Goal: Transaction & Acquisition: Obtain resource

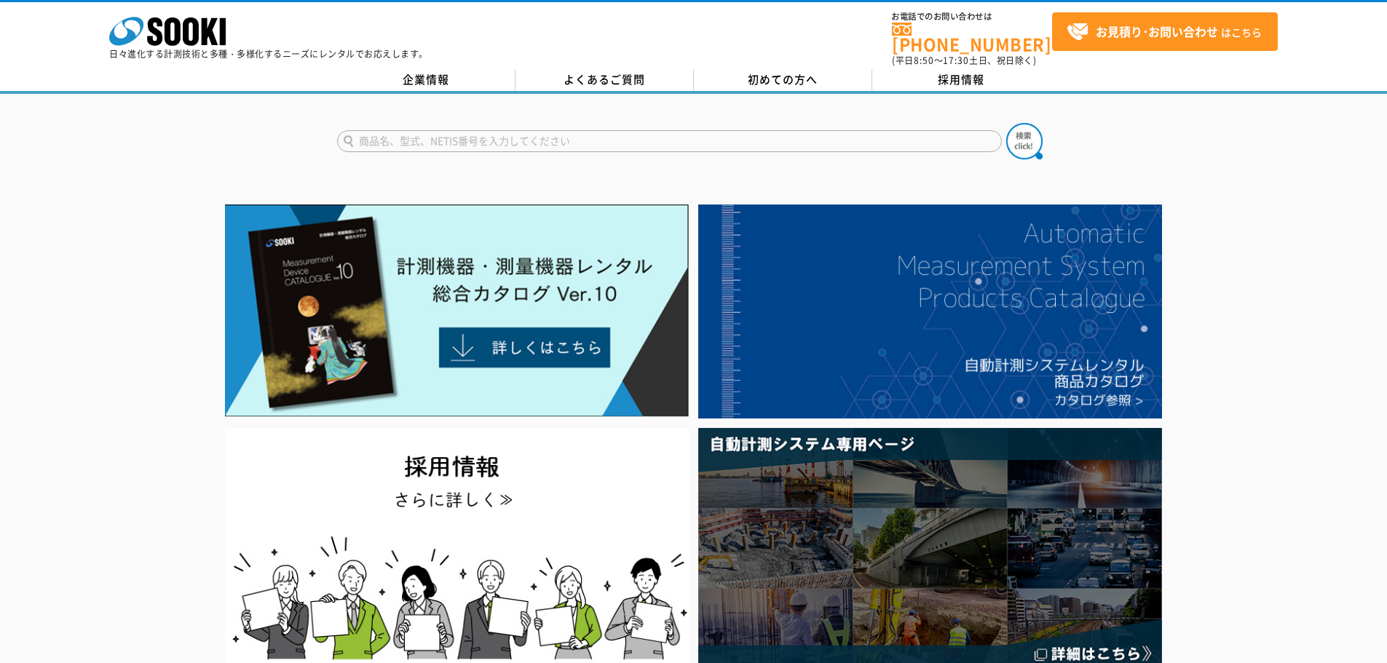
click at [497, 131] on input "text" at bounding box center [669, 141] width 665 height 22
click at [435, 154] on div "架空線等接近警報システム" at bounding box center [475, 162] width 275 height 18
type input "架空線等接近警報システム"
click at [1030, 135] on img at bounding box center [1024, 141] width 36 height 36
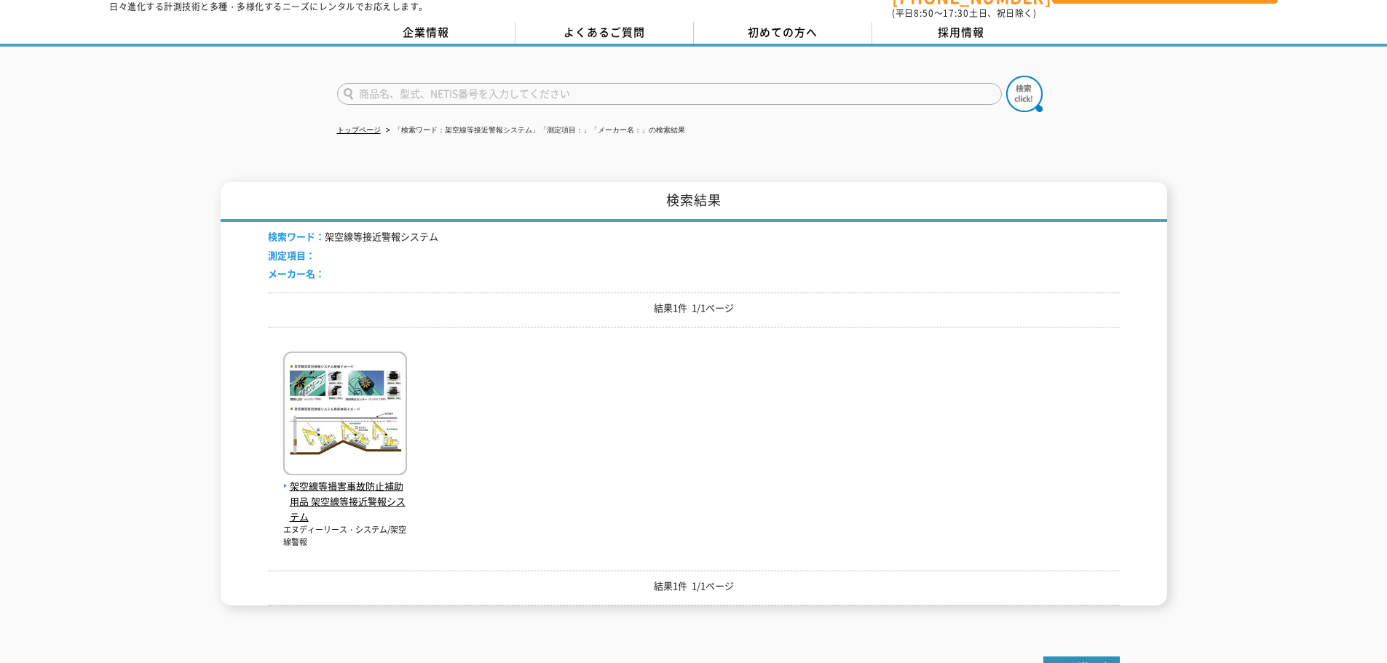
scroll to position [73, 0]
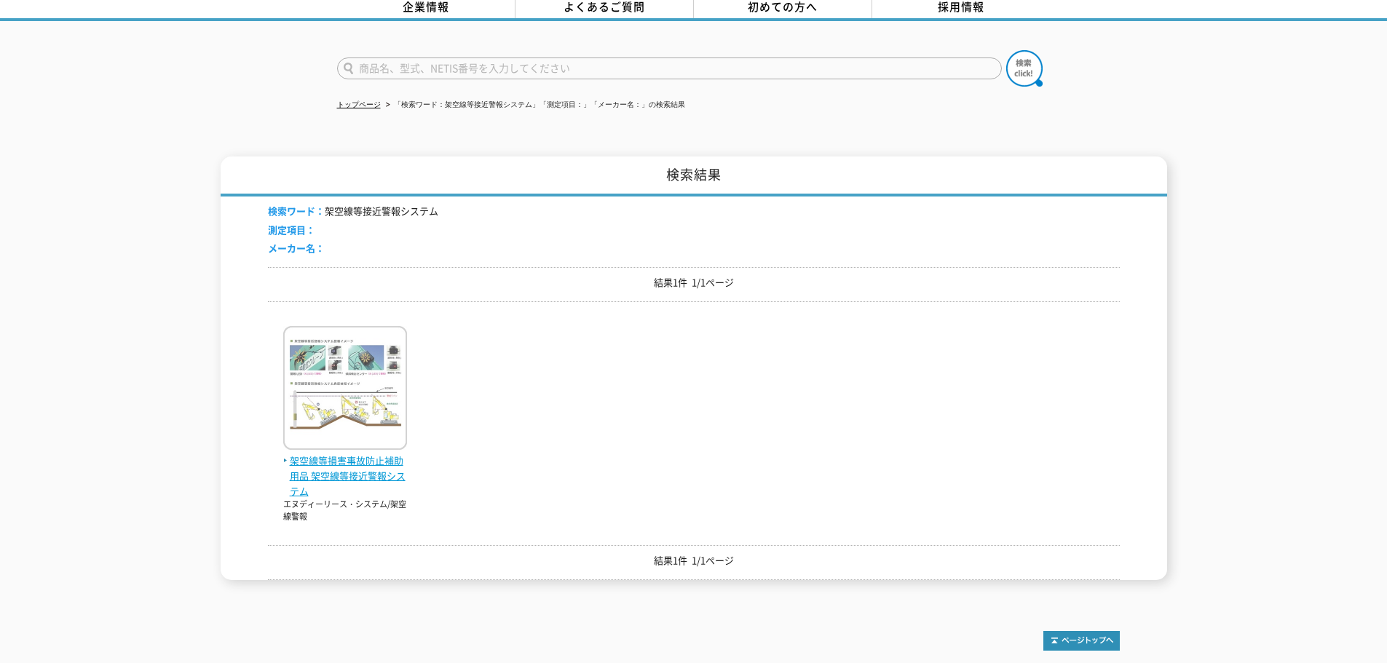
click at [371, 401] on img at bounding box center [345, 389] width 124 height 127
click at [363, 459] on span "架空線等損害事故防止補助用品 架空線等接近警報システム" at bounding box center [345, 476] width 124 height 45
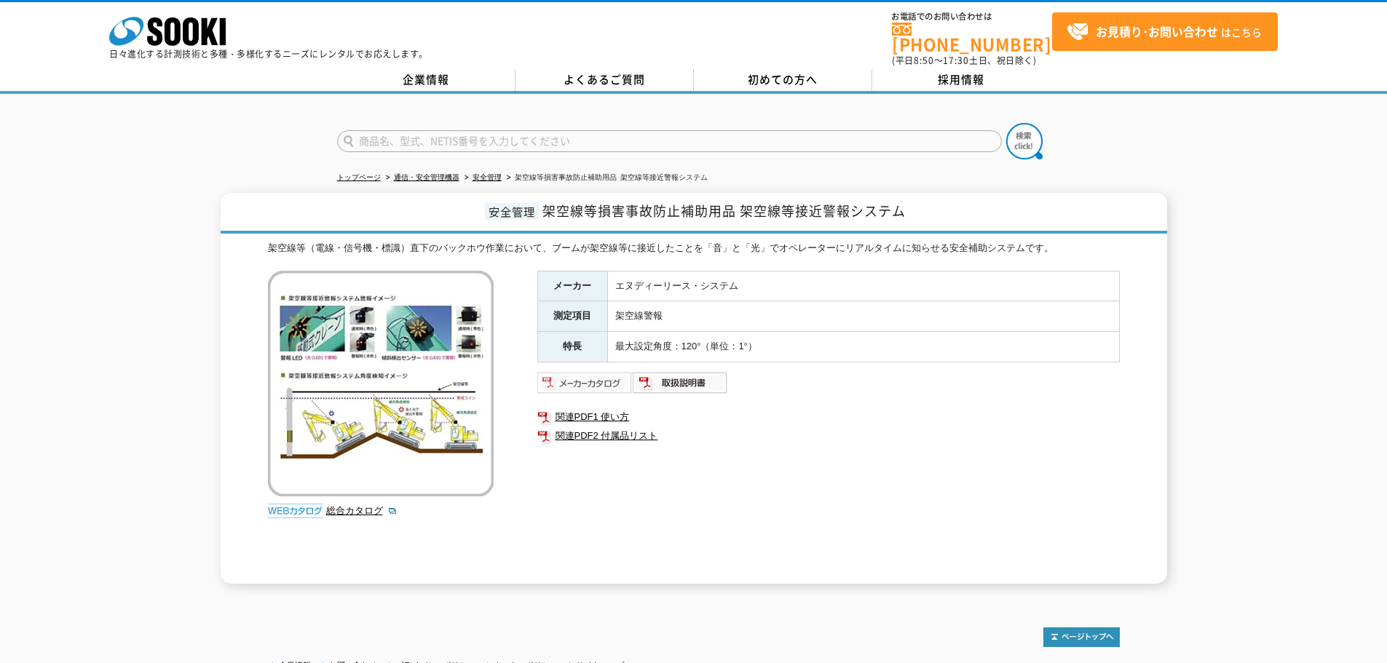
click at [607, 374] on img at bounding box center [584, 382] width 95 height 23
